Goal: Transaction & Acquisition: Purchase product/service

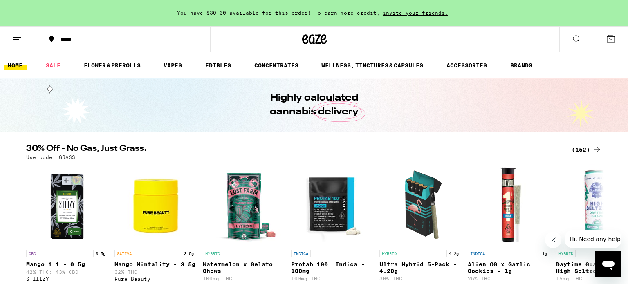
click at [91, 44] on button "*****" at bounding box center [122, 39] width 176 height 25
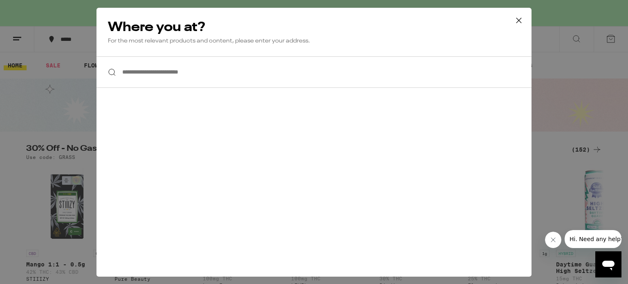
click at [169, 75] on input "**********" at bounding box center [314, 71] width 435 height 31
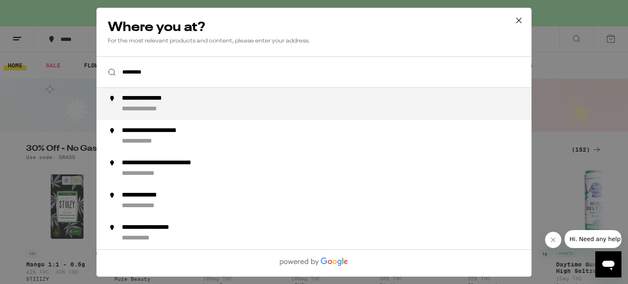
click at [139, 105] on div "**********" at bounding box center [330, 103] width 417 height 19
type input "**********"
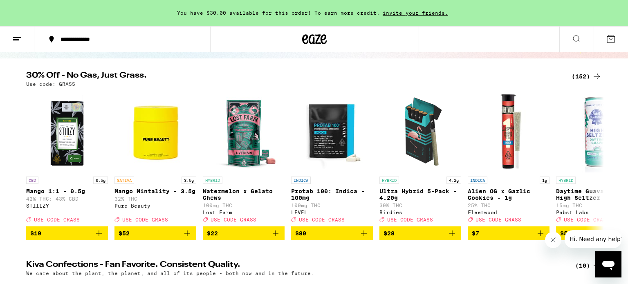
scroll to position [74, 0]
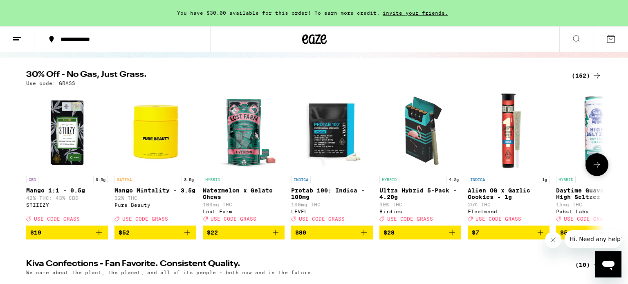
click at [597, 168] on icon at bounding box center [597, 165] width 7 height 6
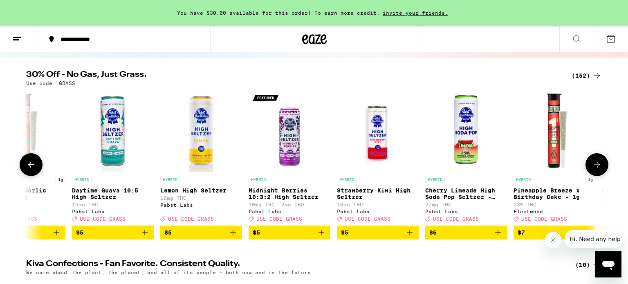
scroll to position [0, 487]
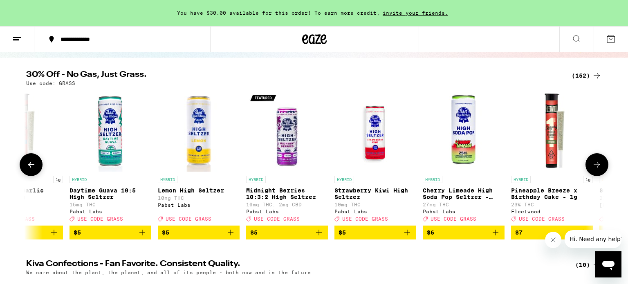
click at [597, 168] on icon at bounding box center [597, 165] width 7 height 6
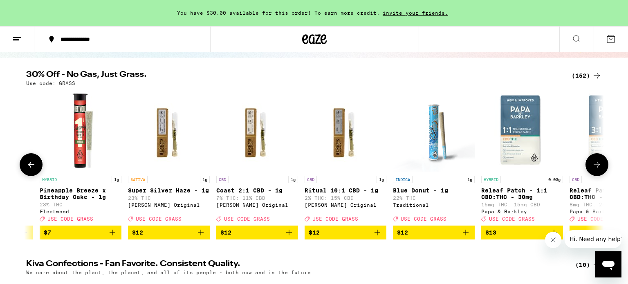
scroll to position [0, 974]
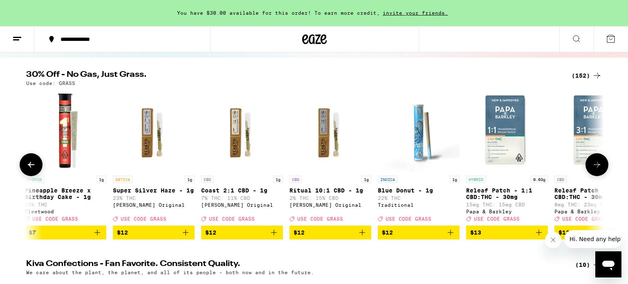
click at [597, 168] on icon at bounding box center [597, 165] width 7 height 6
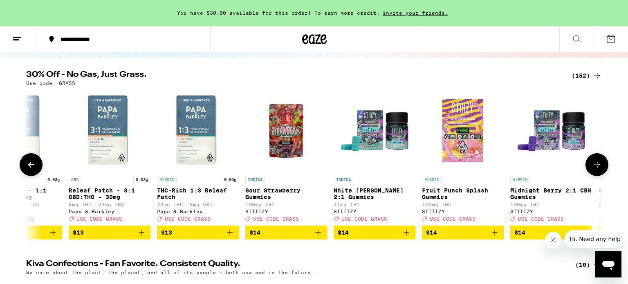
scroll to position [0, 1461]
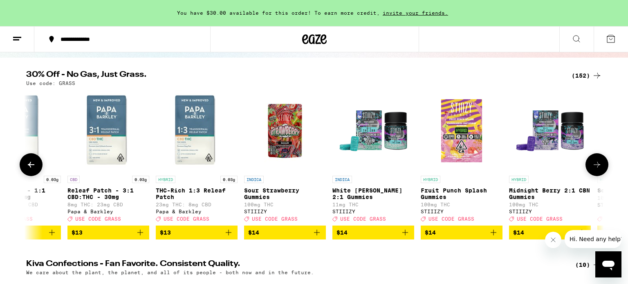
click at [597, 168] on icon at bounding box center [597, 165] width 7 height 6
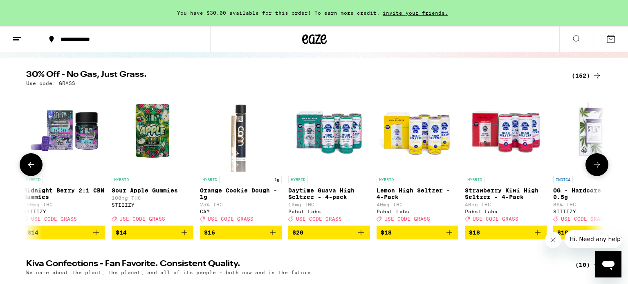
scroll to position [0, 1947]
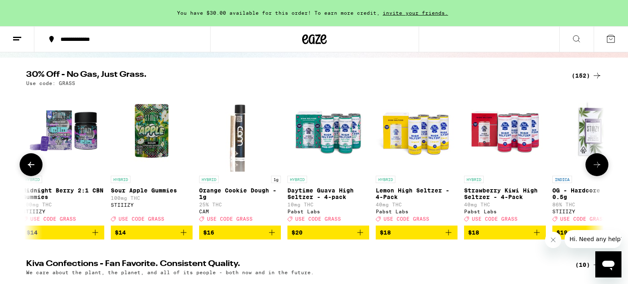
click at [597, 168] on icon at bounding box center [597, 165] width 7 height 6
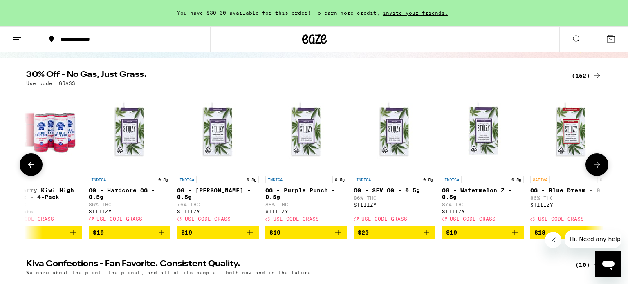
scroll to position [0, 2435]
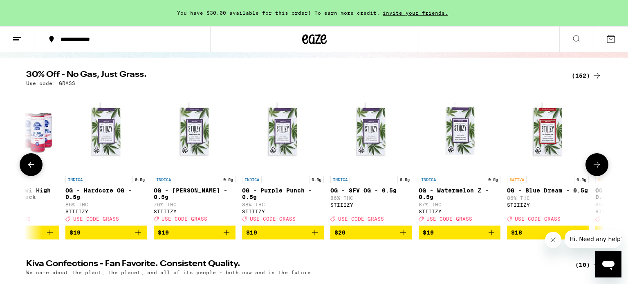
click at [597, 168] on icon at bounding box center [597, 165] width 7 height 6
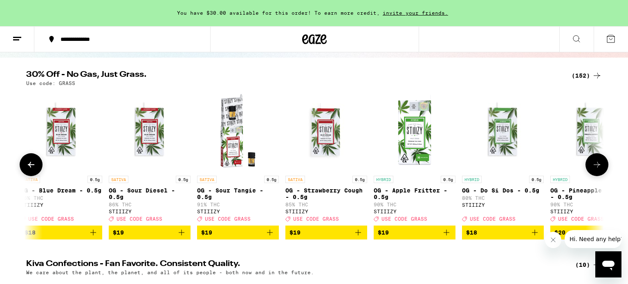
click at [597, 168] on icon at bounding box center [597, 165] width 7 height 6
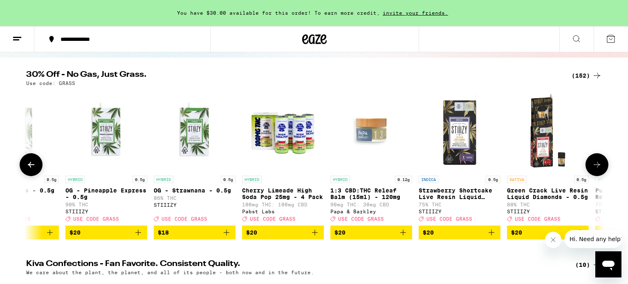
scroll to position [0, 3408]
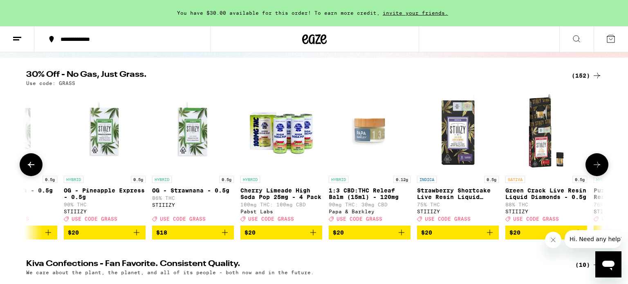
click at [597, 168] on icon at bounding box center [597, 165] width 7 height 6
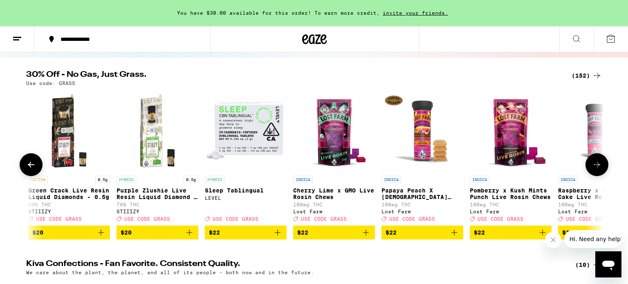
scroll to position [0, 3895]
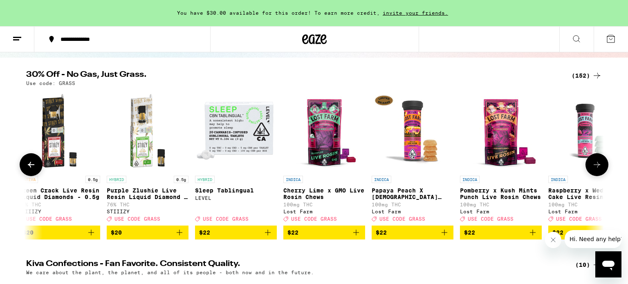
click at [39, 164] on button at bounding box center [31, 164] width 23 height 23
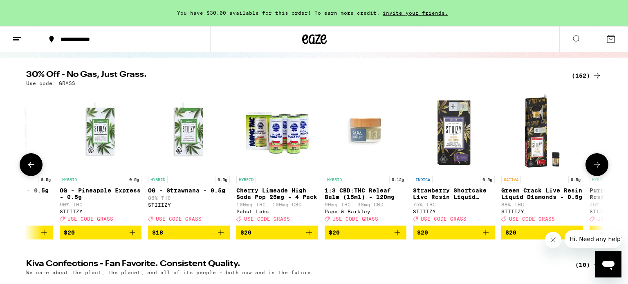
scroll to position [0, 3409]
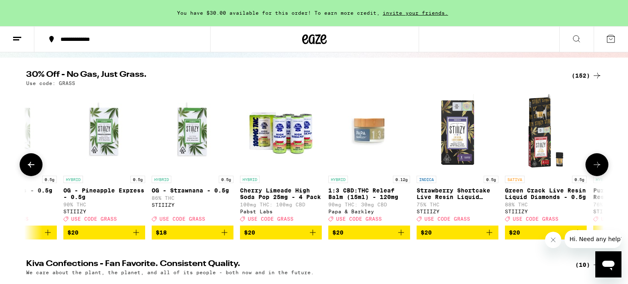
click at [589, 167] on button at bounding box center [597, 164] width 23 height 23
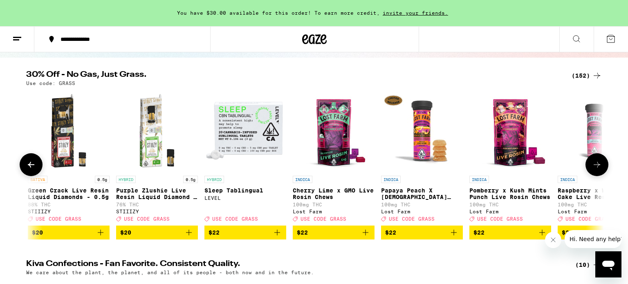
scroll to position [0, 3896]
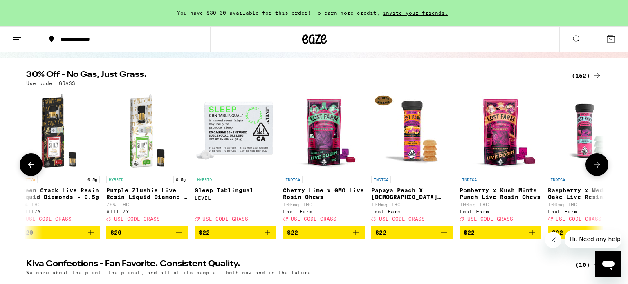
click at [589, 167] on button at bounding box center [597, 164] width 23 height 23
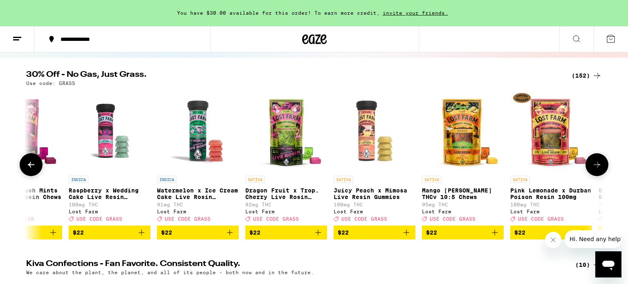
scroll to position [0, 4382]
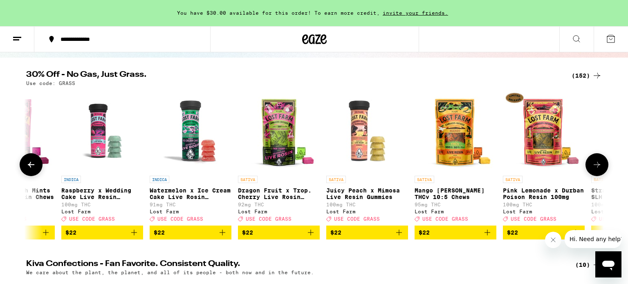
click at [589, 167] on button at bounding box center [597, 164] width 23 height 23
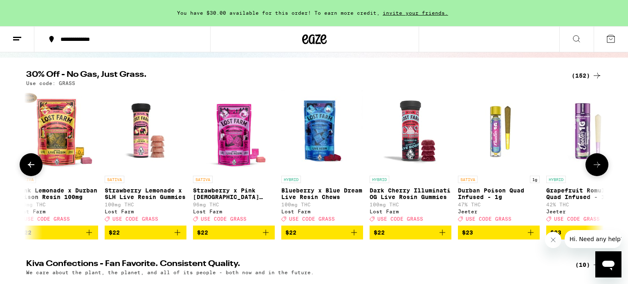
click at [589, 167] on button at bounding box center [597, 164] width 23 height 23
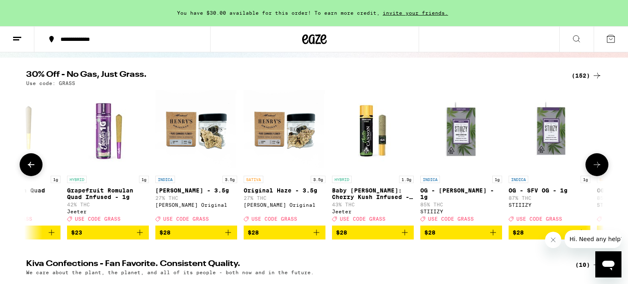
scroll to position [0, 5356]
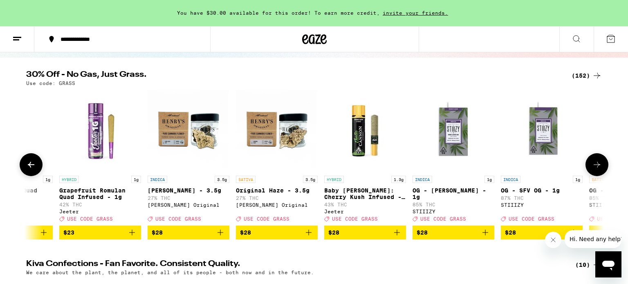
click at [33, 170] on icon at bounding box center [31, 165] width 10 height 10
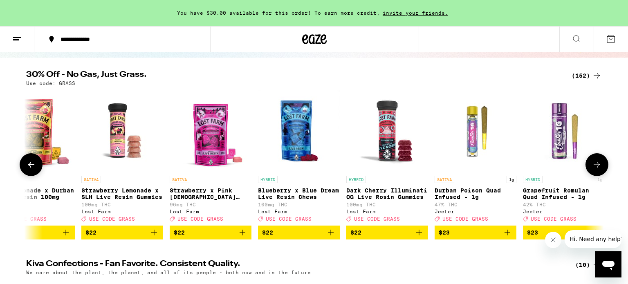
scroll to position [0, 4870]
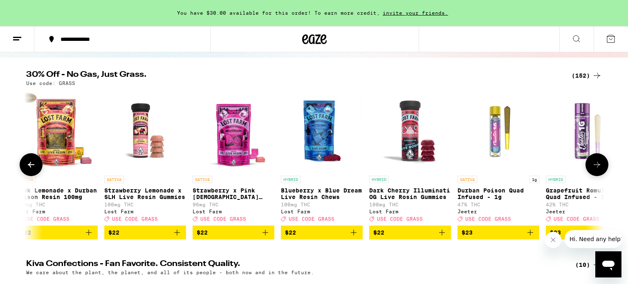
click at [596, 163] on button at bounding box center [597, 164] width 23 height 23
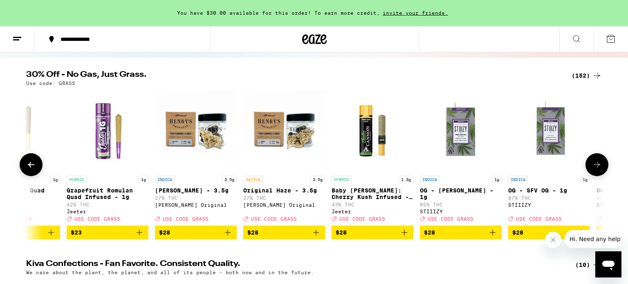
scroll to position [0, 5357]
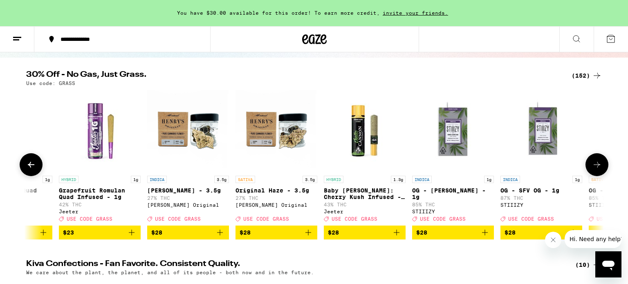
click at [596, 163] on button at bounding box center [597, 164] width 23 height 23
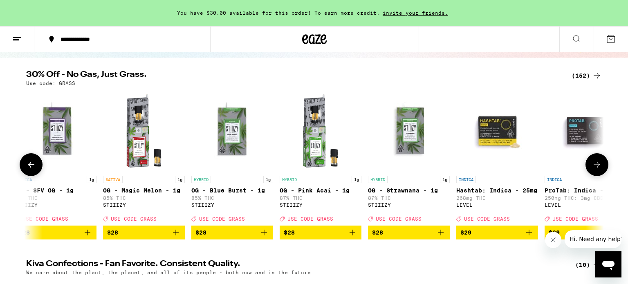
scroll to position [0, 5844]
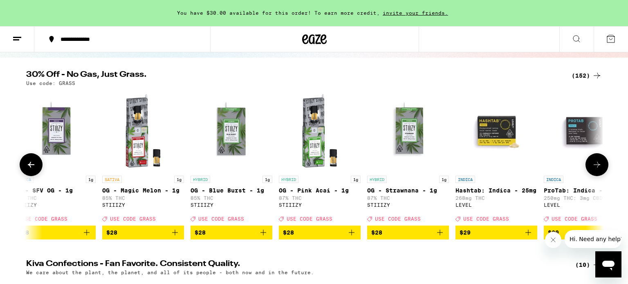
click at [596, 163] on button at bounding box center [597, 164] width 23 height 23
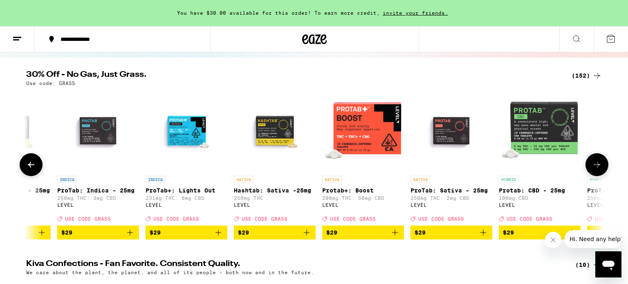
click at [596, 163] on button at bounding box center [597, 164] width 23 height 23
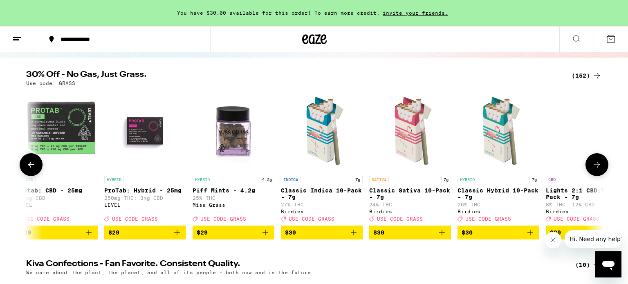
scroll to position [0, 6818]
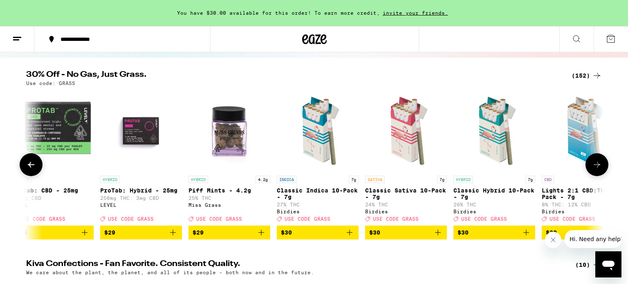
click at [596, 163] on button at bounding box center [597, 164] width 23 height 23
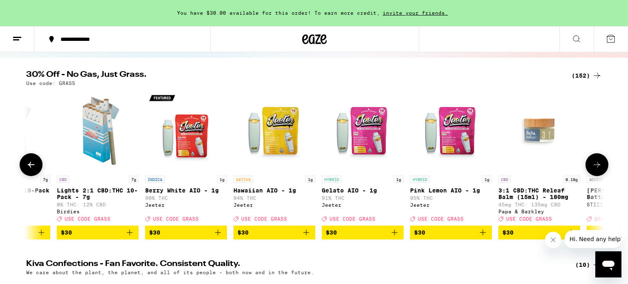
scroll to position [0, 7304]
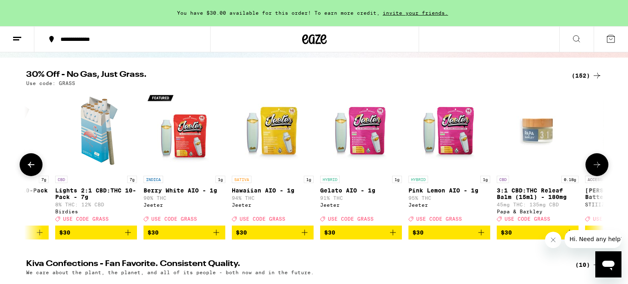
click at [596, 163] on button at bounding box center [597, 164] width 23 height 23
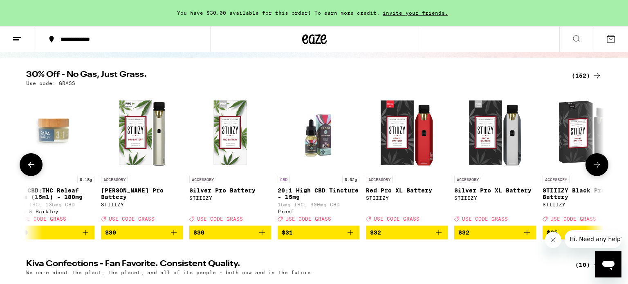
scroll to position [0, 7791]
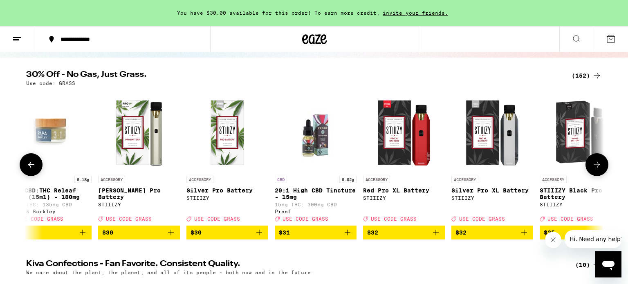
click at [596, 163] on button at bounding box center [597, 164] width 23 height 23
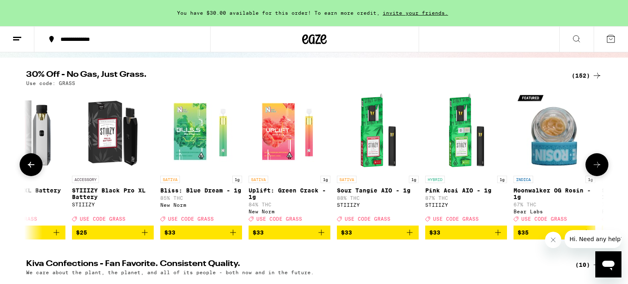
scroll to position [0, 8278]
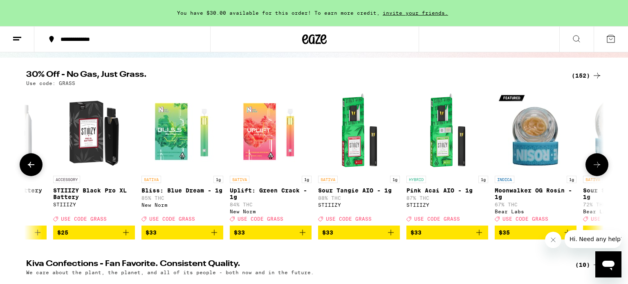
click at [596, 163] on button at bounding box center [597, 164] width 23 height 23
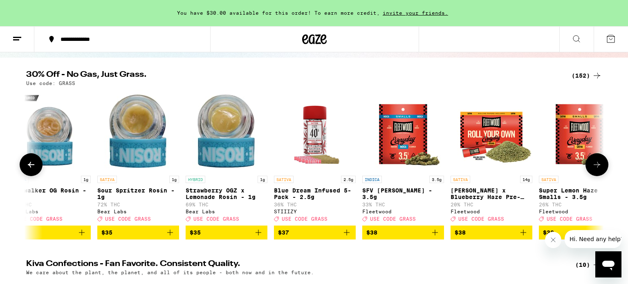
scroll to position [0, 8765]
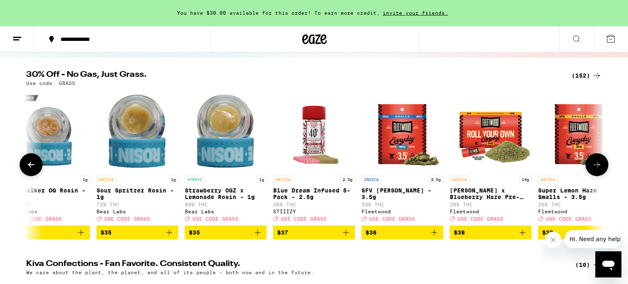
click at [596, 163] on button at bounding box center [597, 164] width 23 height 23
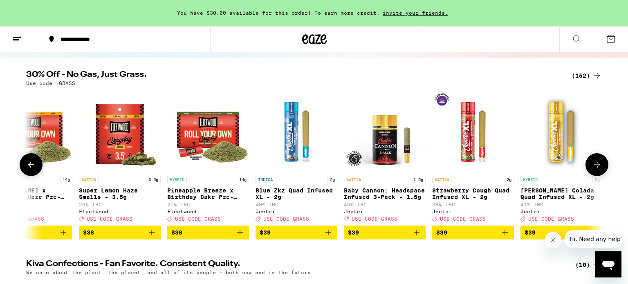
scroll to position [0, 9252]
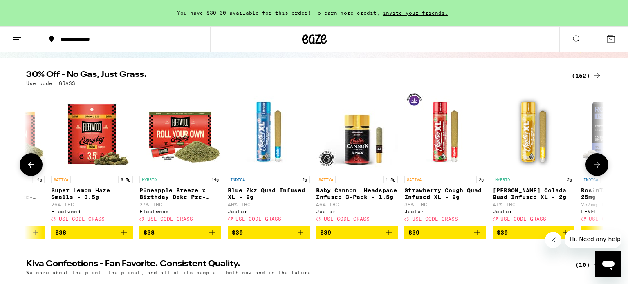
click at [596, 163] on button at bounding box center [597, 164] width 23 height 23
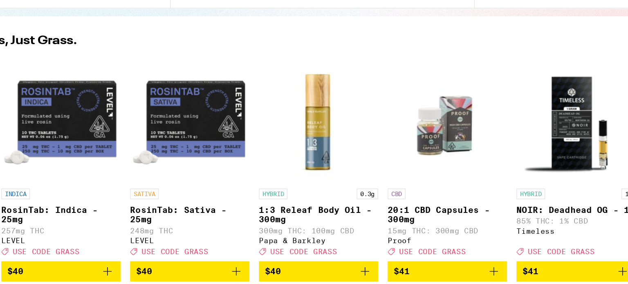
scroll to position [74, 0]
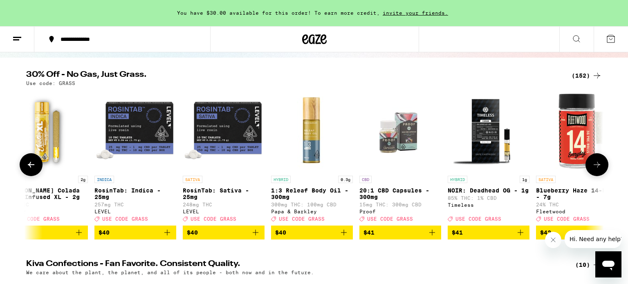
click at [299, 238] on span "$40" at bounding box center [312, 233] width 74 height 10
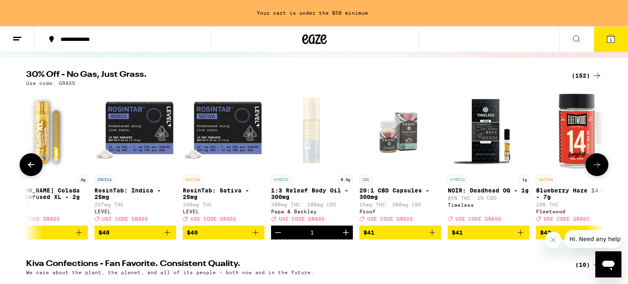
click at [593, 175] on button at bounding box center [597, 164] width 23 height 23
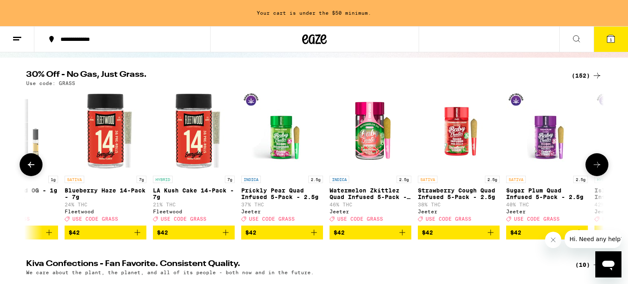
scroll to position [0, 10226]
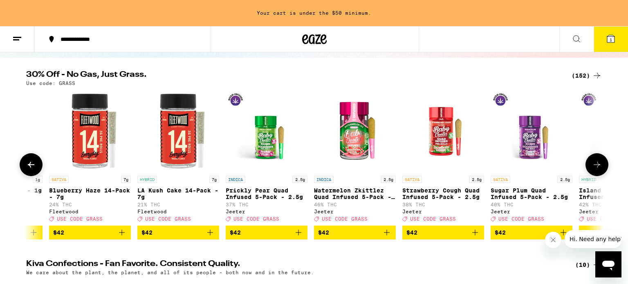
click at [593, 175] on button at bounding box center [597, 164] width 23 height 23
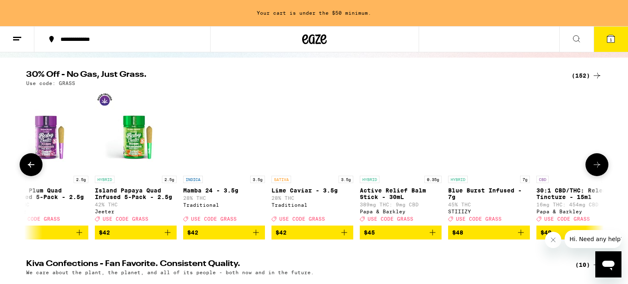
scroll to position [0, 10713]
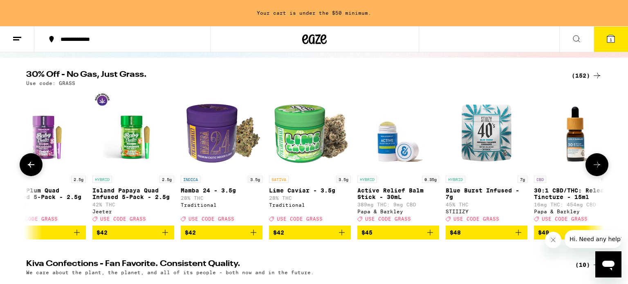
click at [593, 175] on button at bounding box center [597, 164] width 23 height 23
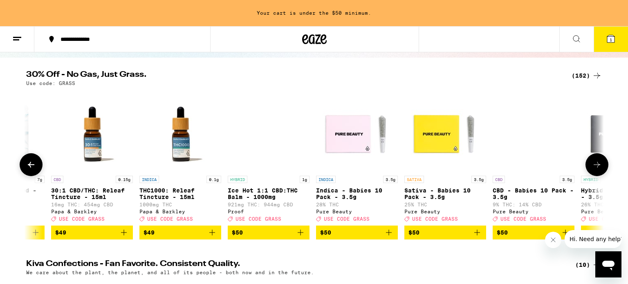
scroll to position [0, 11200]
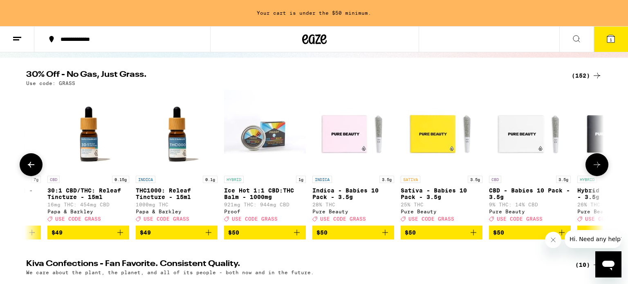
click at [593, 175] on button at bounding box center [597, 164] width 23 height 23
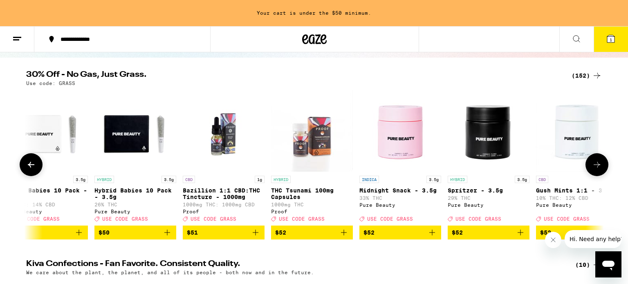
scroll to position [0, 11687]
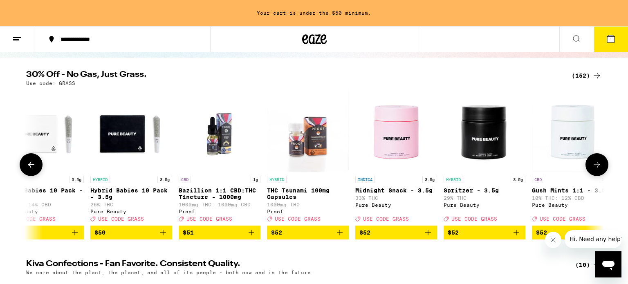
click at [593, 175] on button at bounding box center [597, 164] width 23 height 23
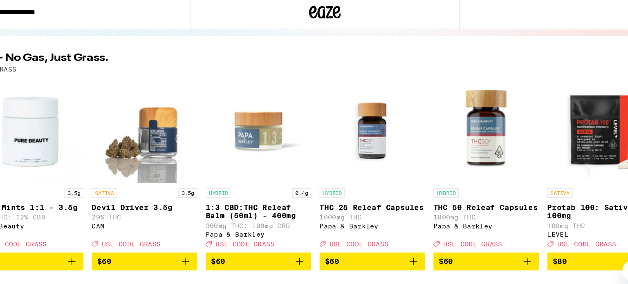
scroll to position [74, 0]
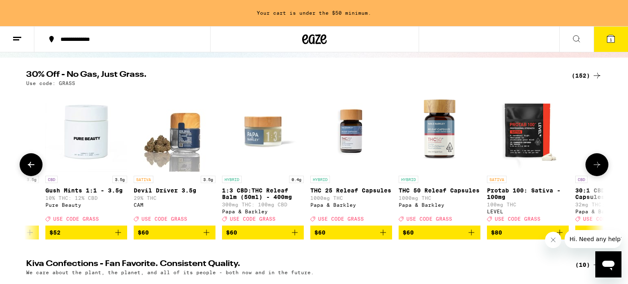
click at [592, 164] on icon at bounding box center [597, 165] width 10 height 10
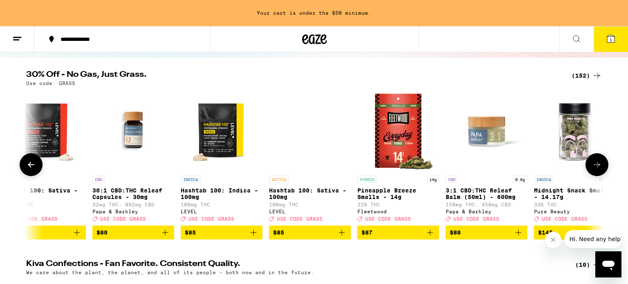
scroll to position [0, 12661]
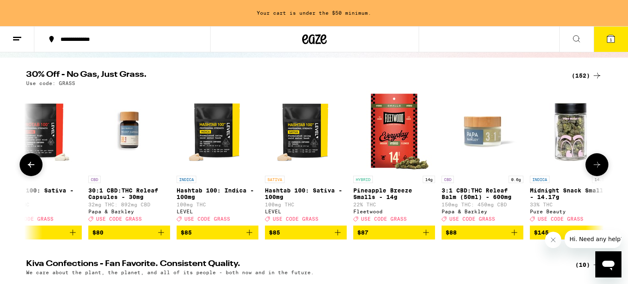
click at [29, 163] on button at bounding box center [31, 164] width 23 height 23
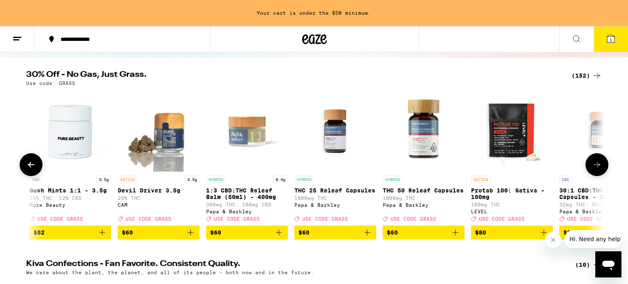
scroll to position [0, 12174]
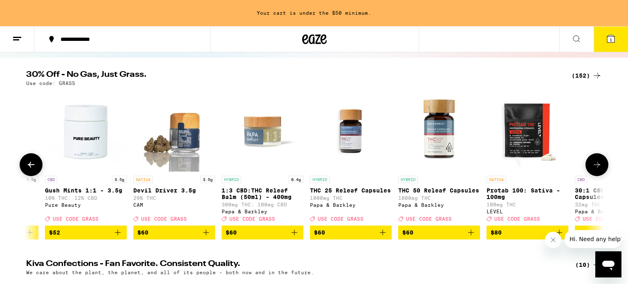
click at [262, 159] on img "Open page for 1:3 CBD:THC Releaf Balm (50ml) - 400mg from Papa & Barkley" at bounding box center [263, 131] width 82 height 82
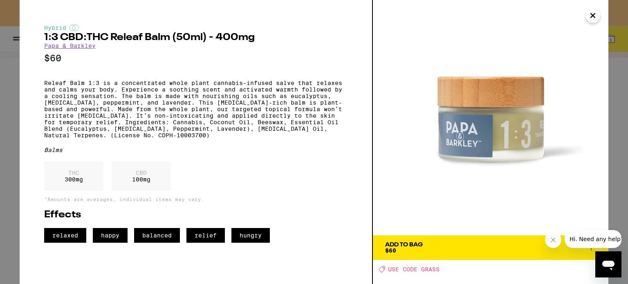
click at [591, 12] on icon "Close" at bounding box center [593, 15] width 10 height 12
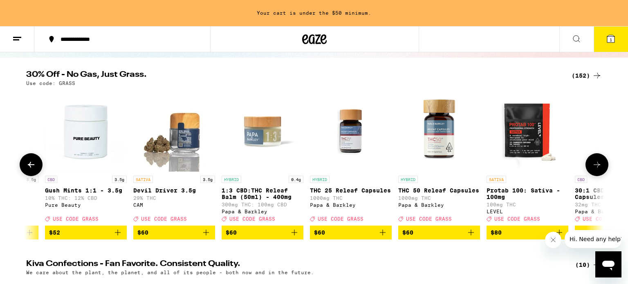
click at [600, 169] on icon at bounding box center [597, 165] width 10 height 10
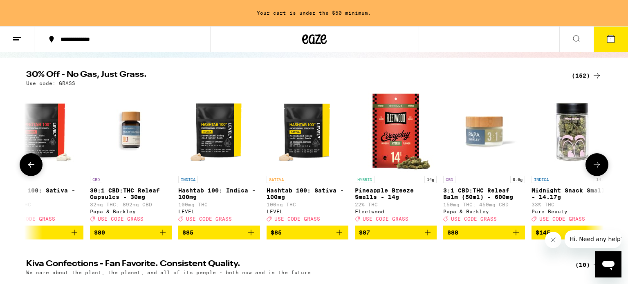
scroll to position [0, 12661]
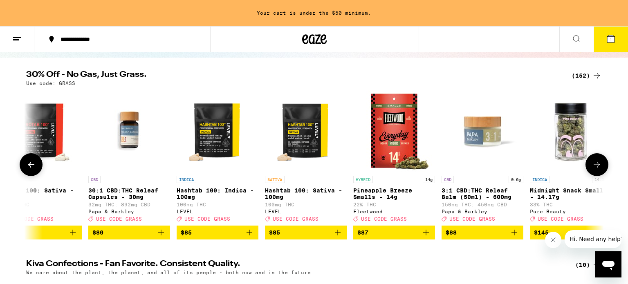
click at [600, 169] on icon at bounding box center [597, 165] width 10 height 10
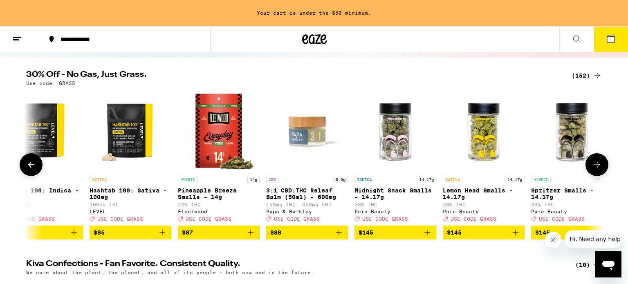
scroll to position [0, 12854]
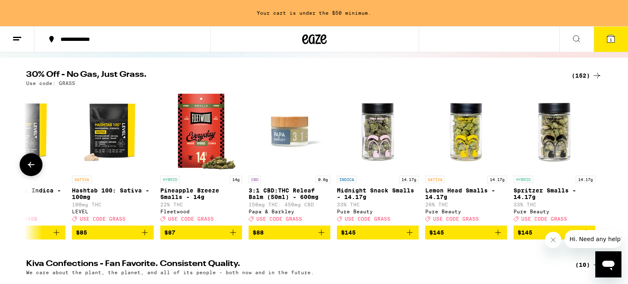
click at [600, 169] on div at bounding box center [597, 164] width 23 height 23
click at [34, 165] on icon at bounding box center [31, 165] width 10 height 10
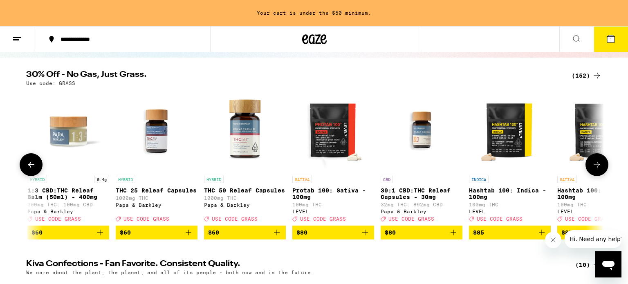
click at [34, 165] on icon at bounding box center [31, 165] width 10 height 10
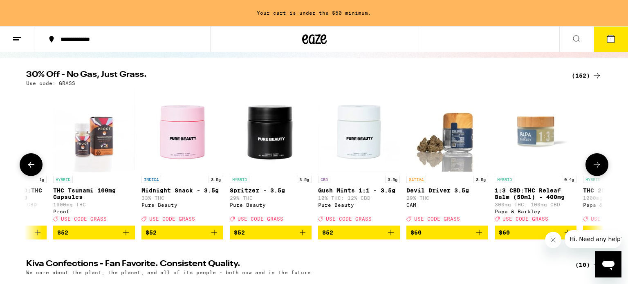
click at [34, 165] on icon at bounding box center [31, 165] width 10 height 10
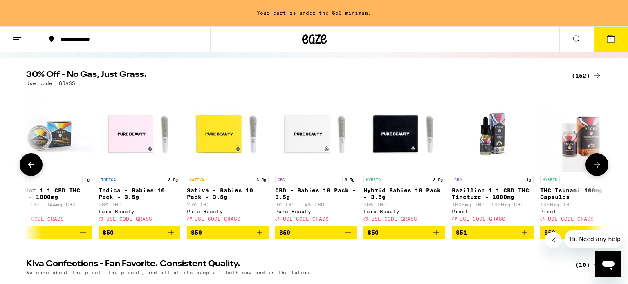
click at [34, 165] on icon at bounding box center [31, 165] width 10 height 10
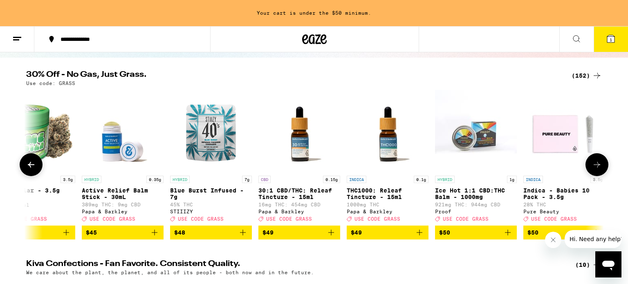
click at [34, 165] on icon at bounding box center [31, 165] width 10 height 10
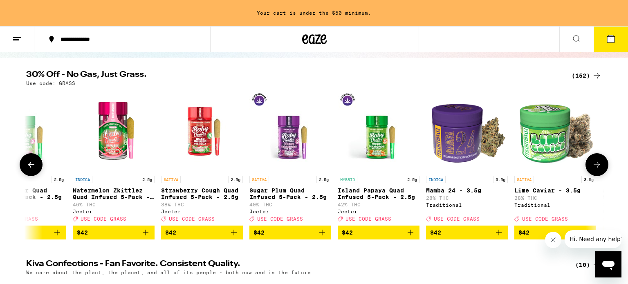
click at [34, 165] on icon at bounding box center [31, 165] width 10 height 10
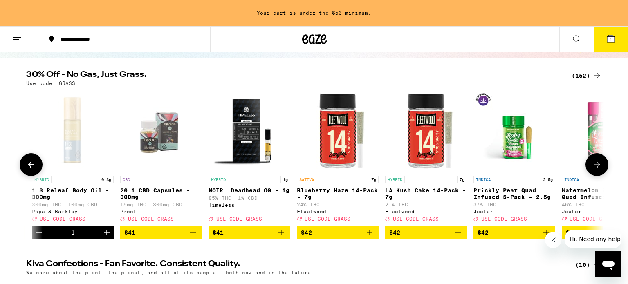
click at [34, 165] on icon at bounding box center [31, 165] width 10 height 10
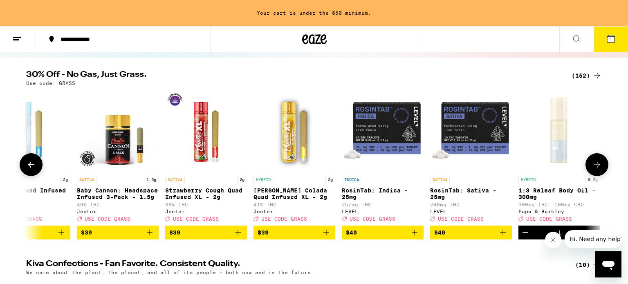
click at [34, 165] on icon at bounding box center [31, 165] width 10 height 10
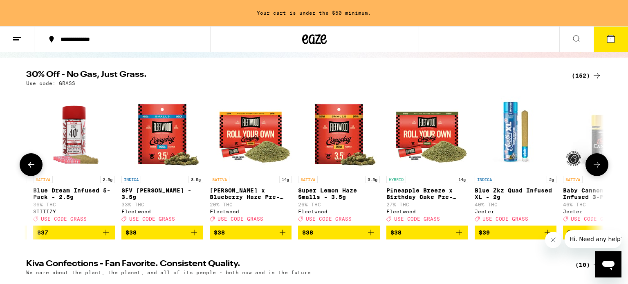
click at [34, 165] on icon at bounding box center [31, 165] width 10 height 10
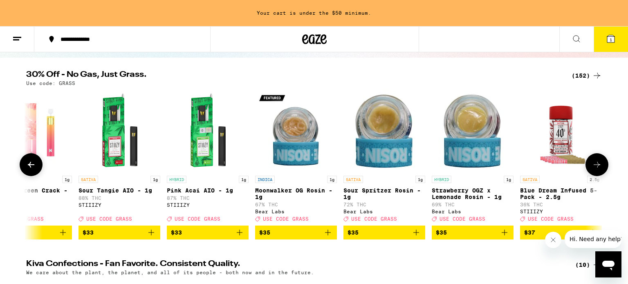
click at [34, 165] on icon at bounding box center [31, 165] width 10 height 10
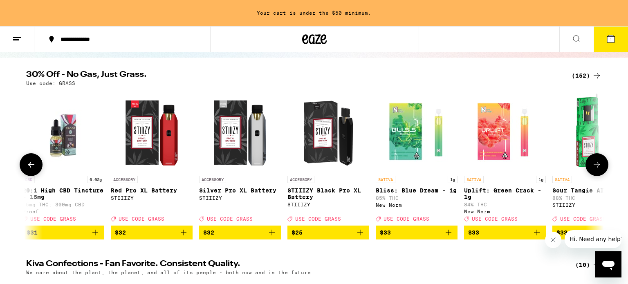
click at [34, 165] on icon at bounding box center [31, 165] width 10 height 10
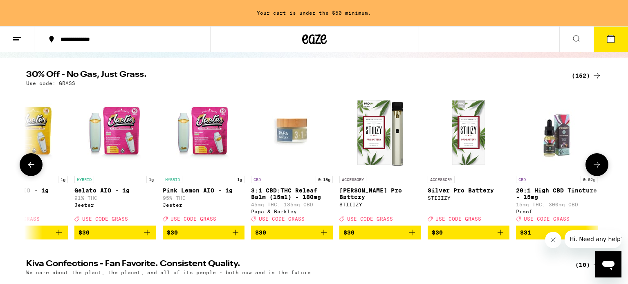
click at [34, 165] on icon at bounding box center [31, 165] width 10 height 10
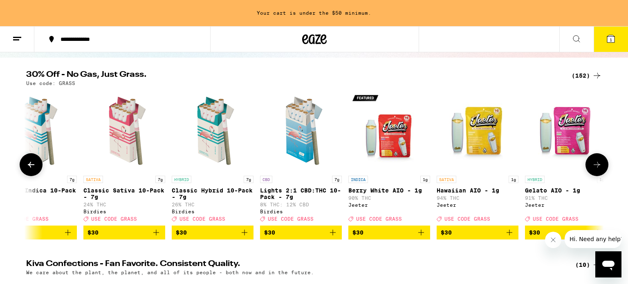
scroll to position [0, 7061]
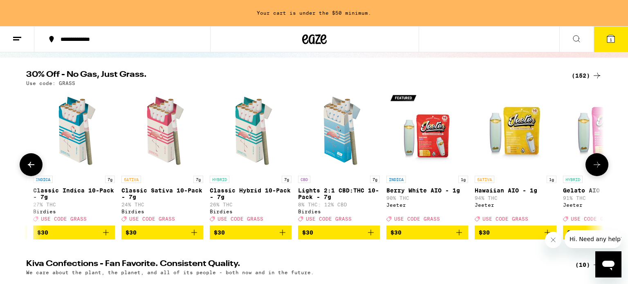
click at [599, 169] on icon at bounding box center [597, 165] width 10 height 10
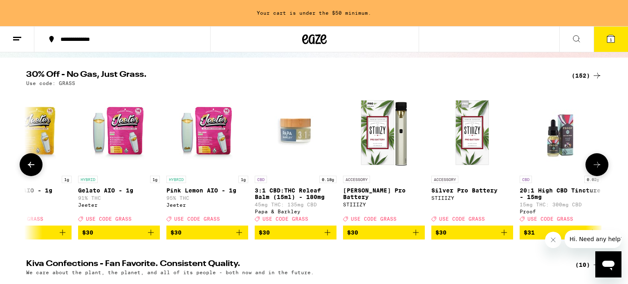
scroll to position [0, 7548]
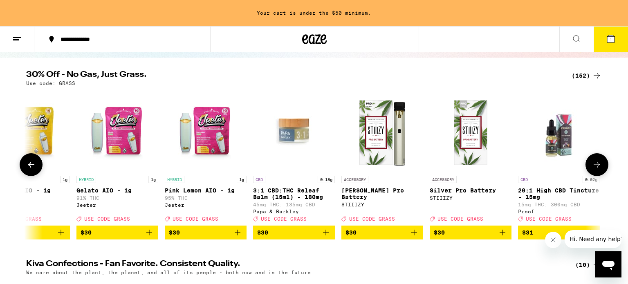
click at [27, 164] on icon at bounding box center [31, 165] width 10 height 10
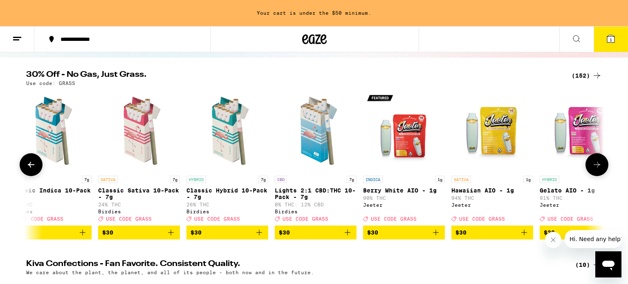
scroll to position [0, 7062]
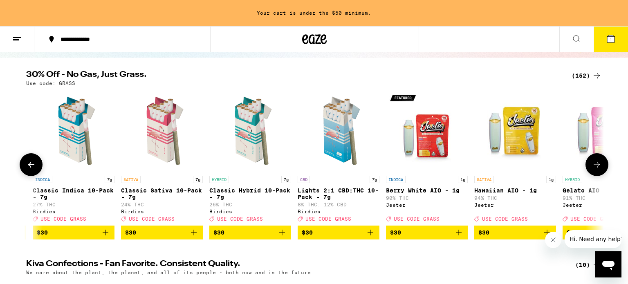
click at [598, 175] on button at bounding box center [597, 164] width 23 height 23
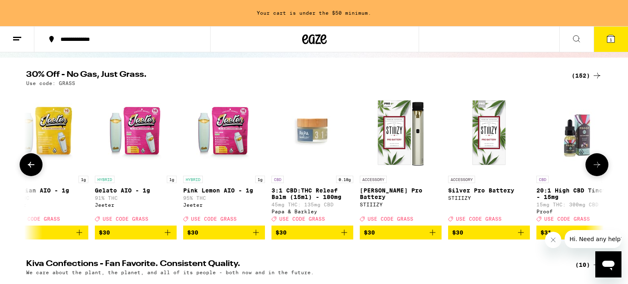
scroll to position [0, 7548]
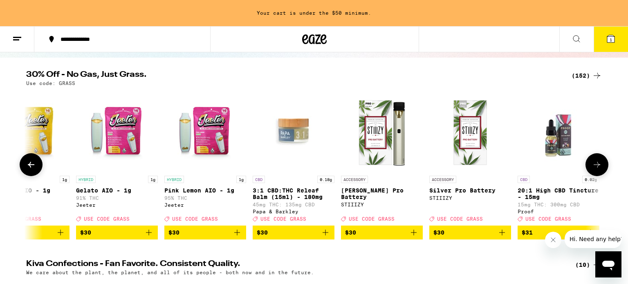
click at [188, 190] on p "Pink Lemon AIO - 1g" at bounding box center [205, 190] width 82 height 7
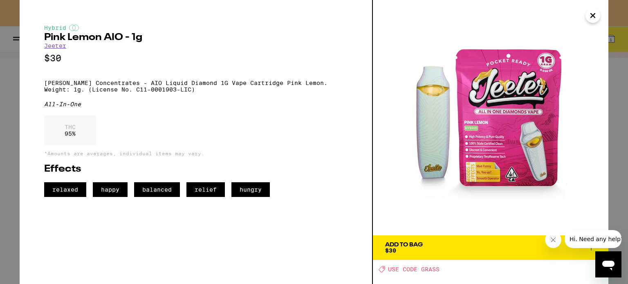
click at [423, 249] on div "Add To Bag $30" at bounding box center [404, 247] width 38 height 11
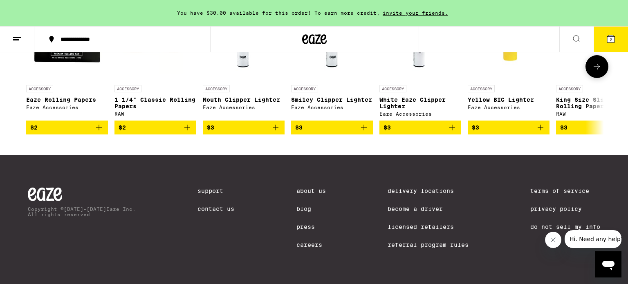
scroll to position [3606, 0]
click at [483, 133] on span "$3" at bounding box center [509, 128] width 74 height 10
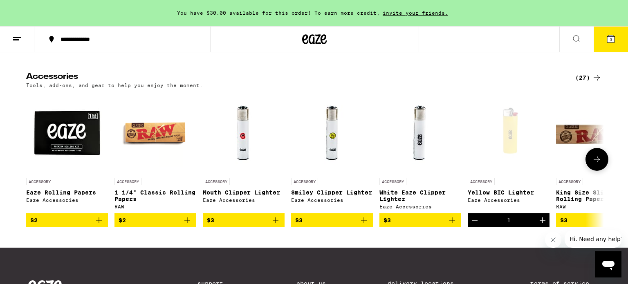
scroll to position [3492, 0]
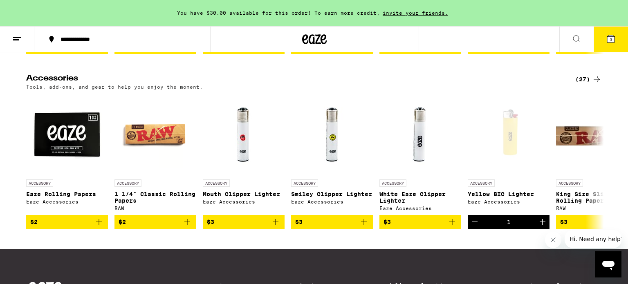
click at [613, 38] on icon at bounding box center [610, 38] width 7 height 7
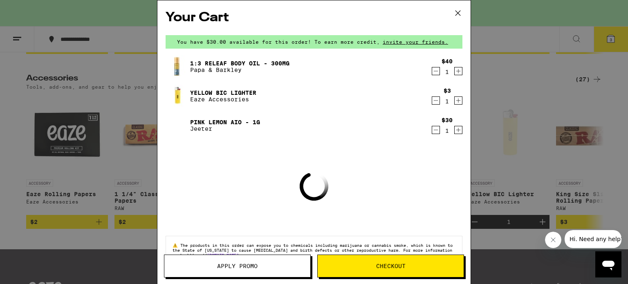
scroll to position [3409, 0]
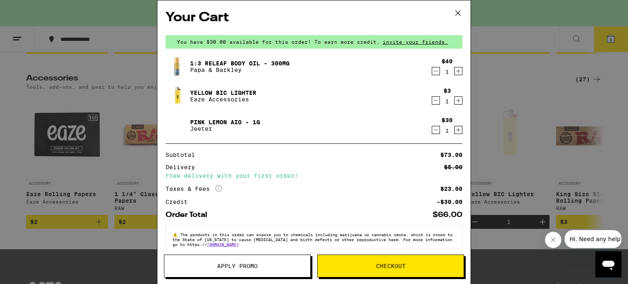
click at [251, 269] on span "Apply Promo" at bounding box center [237, 266] width 40 height 6
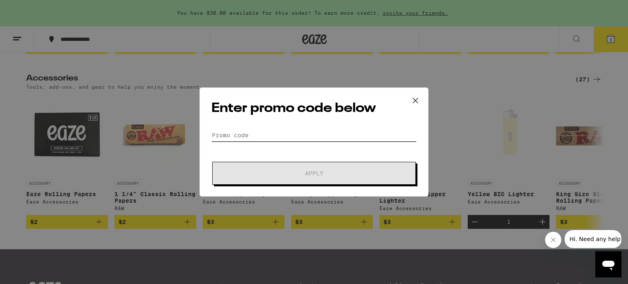
click at [244, 131] on input "Promo Code" at bounding box center [313, 135] width 205 height 12
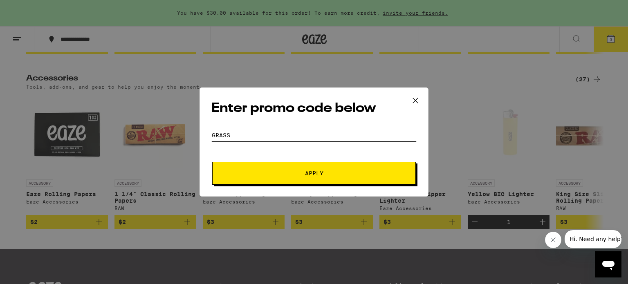
type input "grass"
click at [256, 181] on button "Apply" at bounding box center [314, 173] width 204 height 23
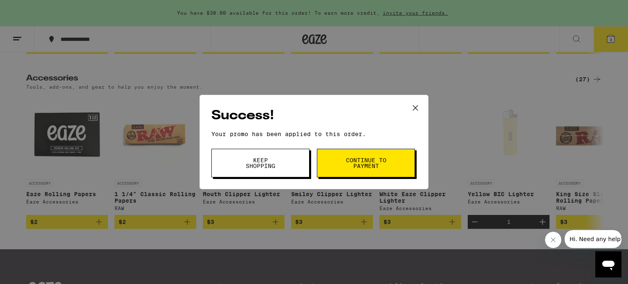
click at [348, 165] on span "Continue to payment" at bounding box center [366, 162] width 42 height 11
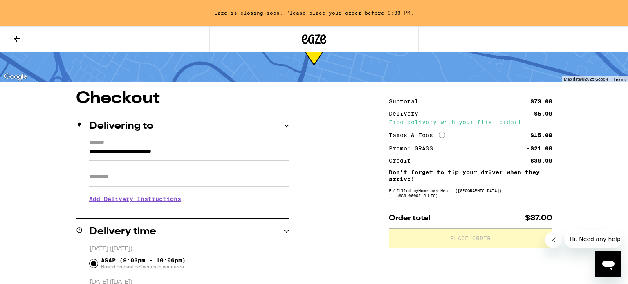
scroll to position [36, 0]
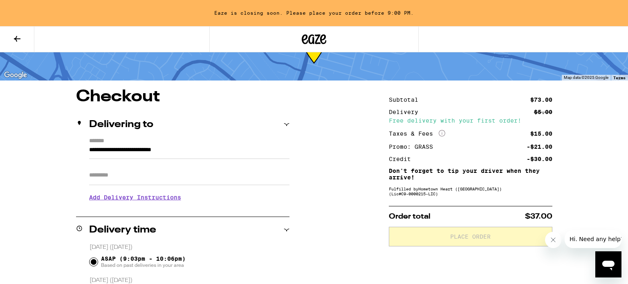
click at [174, 181] on input "Apt/Suite" at bounding box center [189, 176] width 200 height 20
type input "*****"
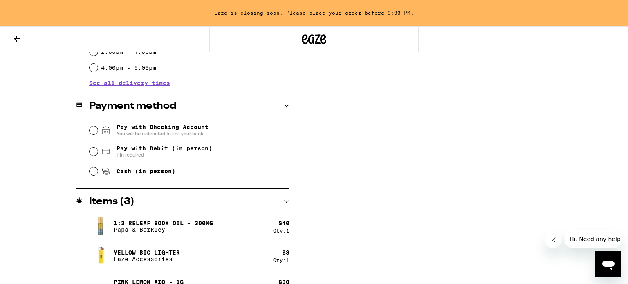
scroll to position [320, 0]
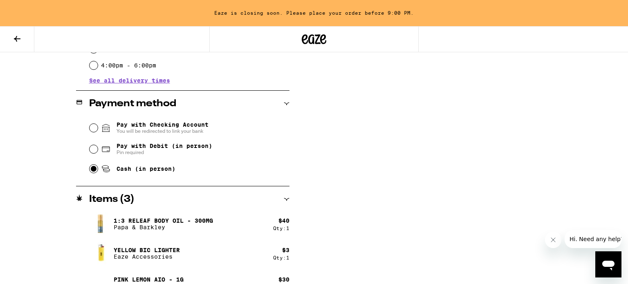
click at [95, 169] on input "Cash (in person)" at bounding box center [94, 169] width 8 height 8
radio input "true"
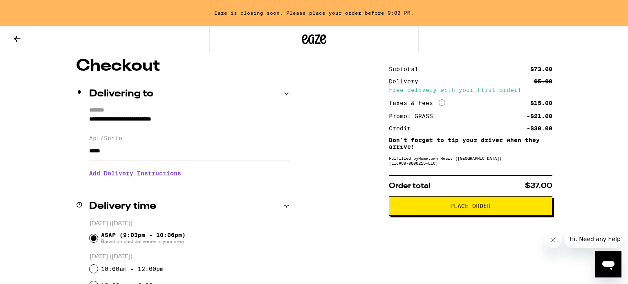
scroll to position [67, 0]
click at [468, 213] on button "Place Order" at bounding box center [471, 206] width 164 height 20
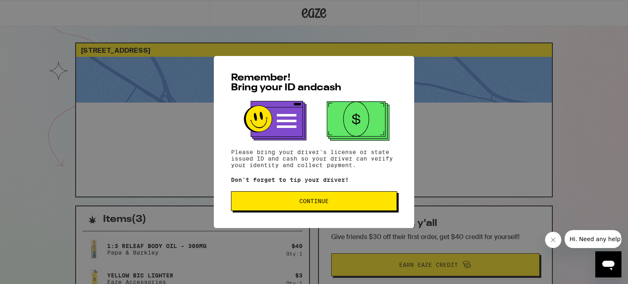
click at [349, 204] on span "Continue" at bounding box center [314, 201] width 152 height 6
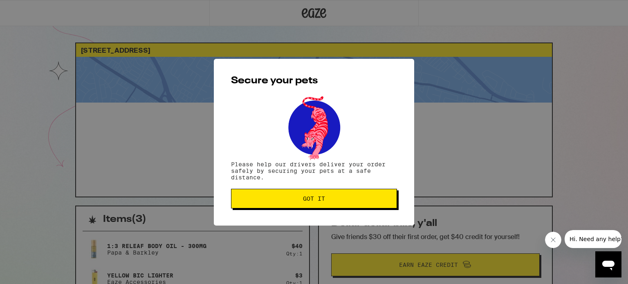
click at [349, 204] on button "Got it" at bounding box center [314, 199] width 166 height 20
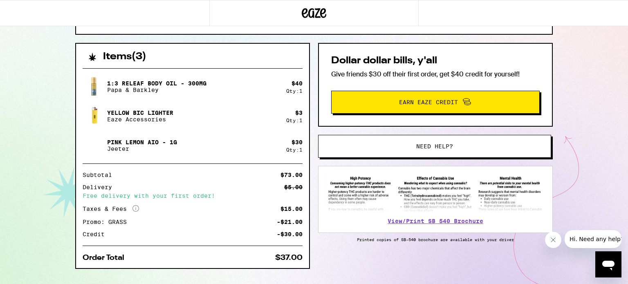
scroll to position [164, 0]
